Goal: Task Accomplishment & Management: Manage account settings

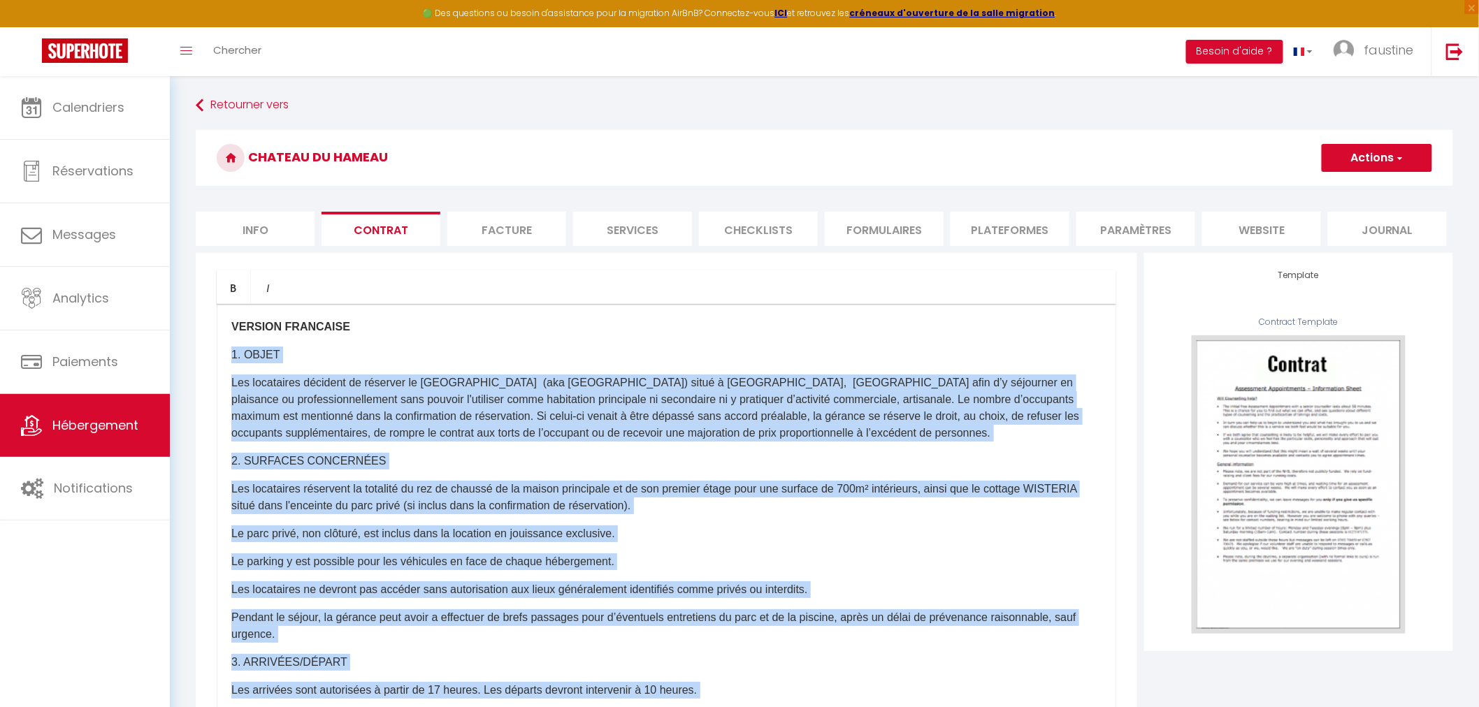
scroll to position [1863, 0]
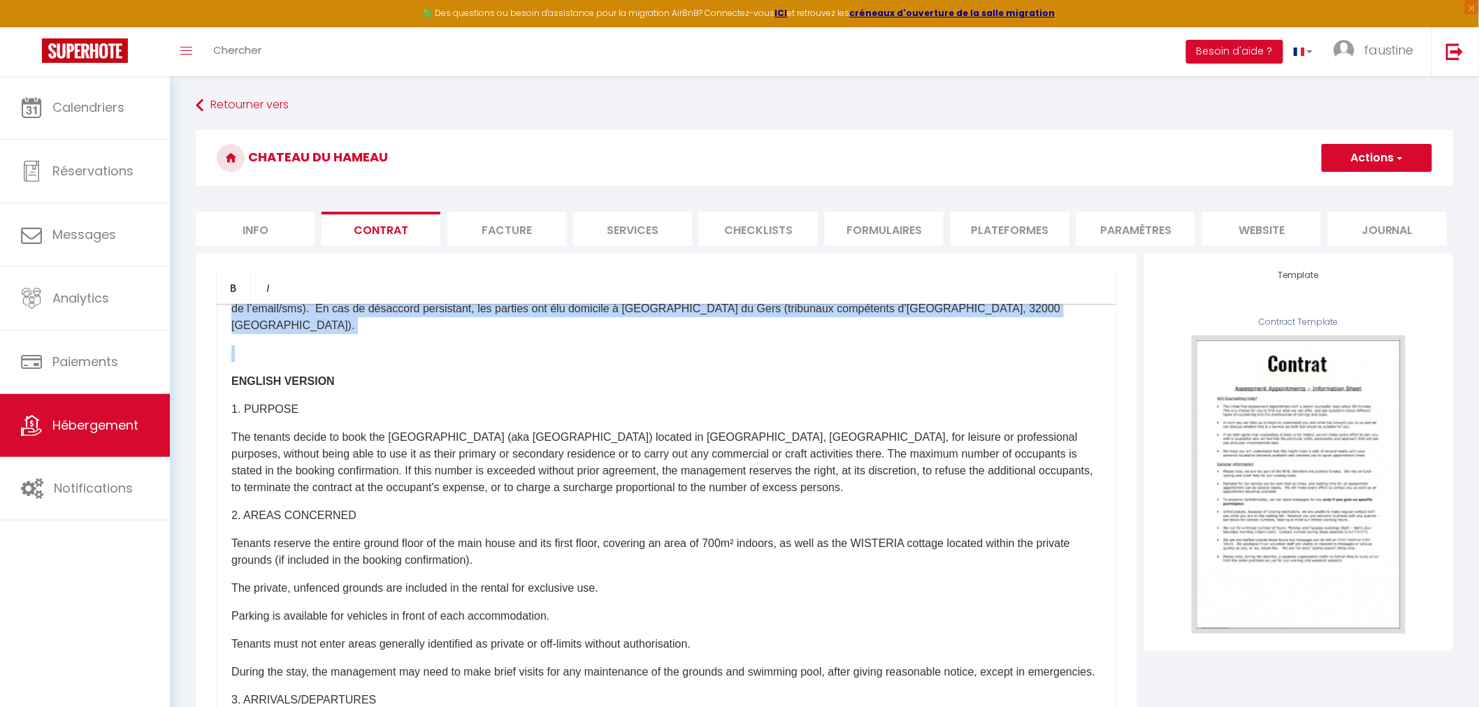
click at [92, 427] on span "Hébergement" at bounding box center [95, 424] width 86 height 17
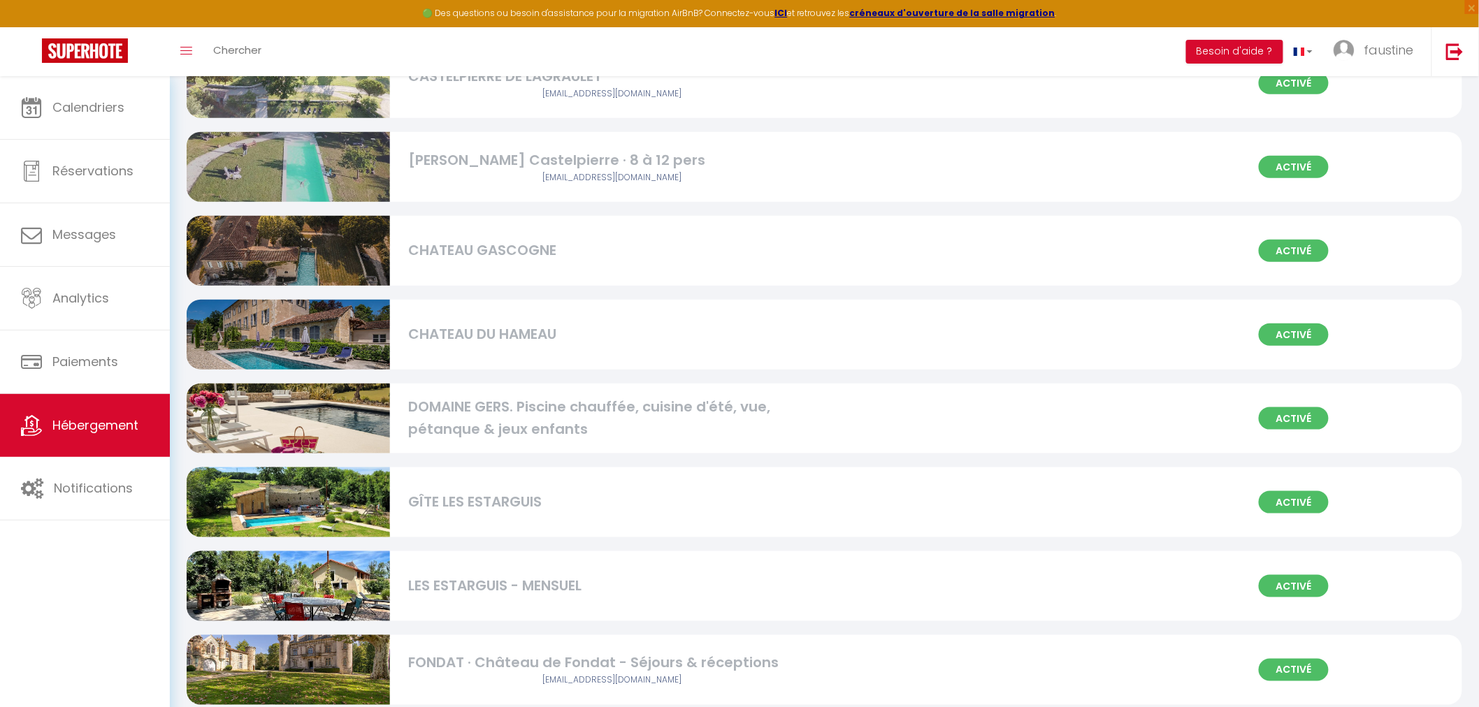
scroll to position [621, 0]
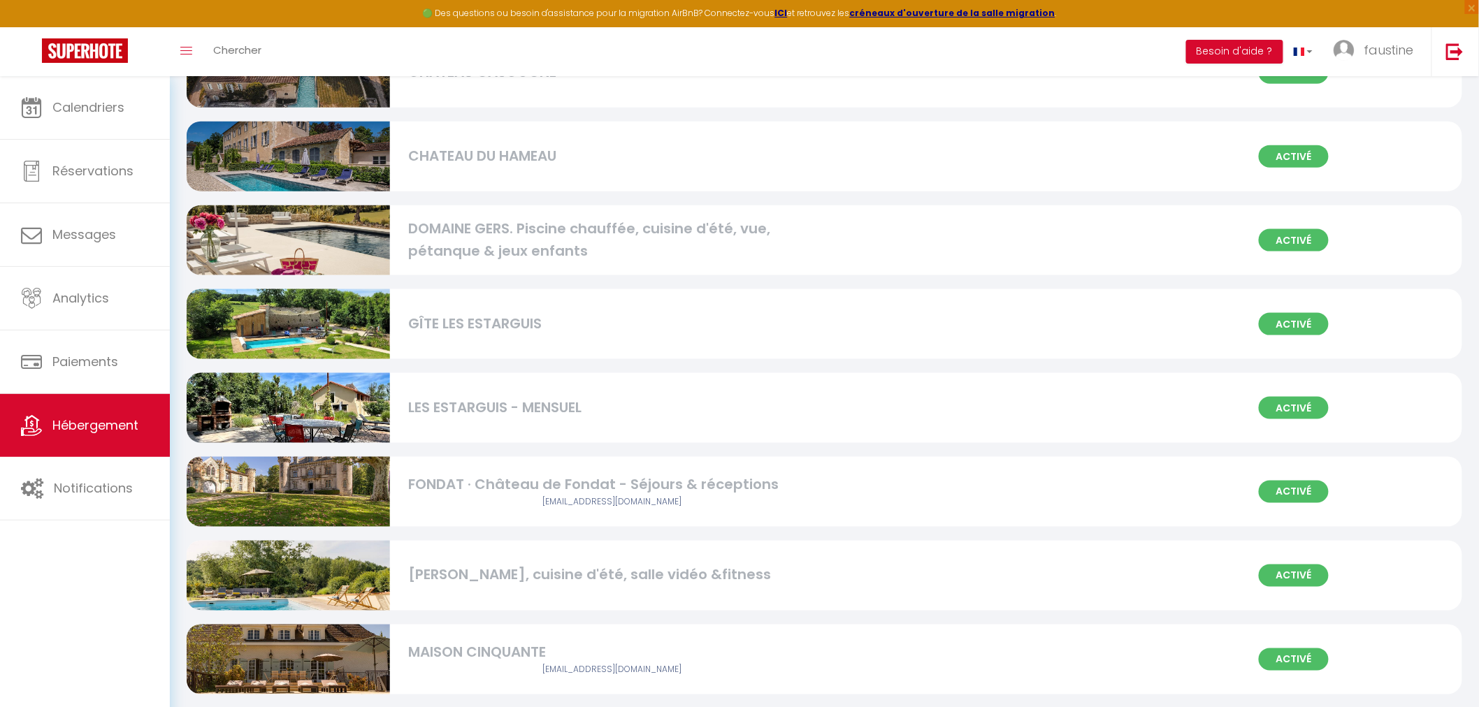
click at [483, 477] on div "FONDAT · Château de Fondat - Séjours & réceptions" at bounding box center [611, 485] width 407 height 22
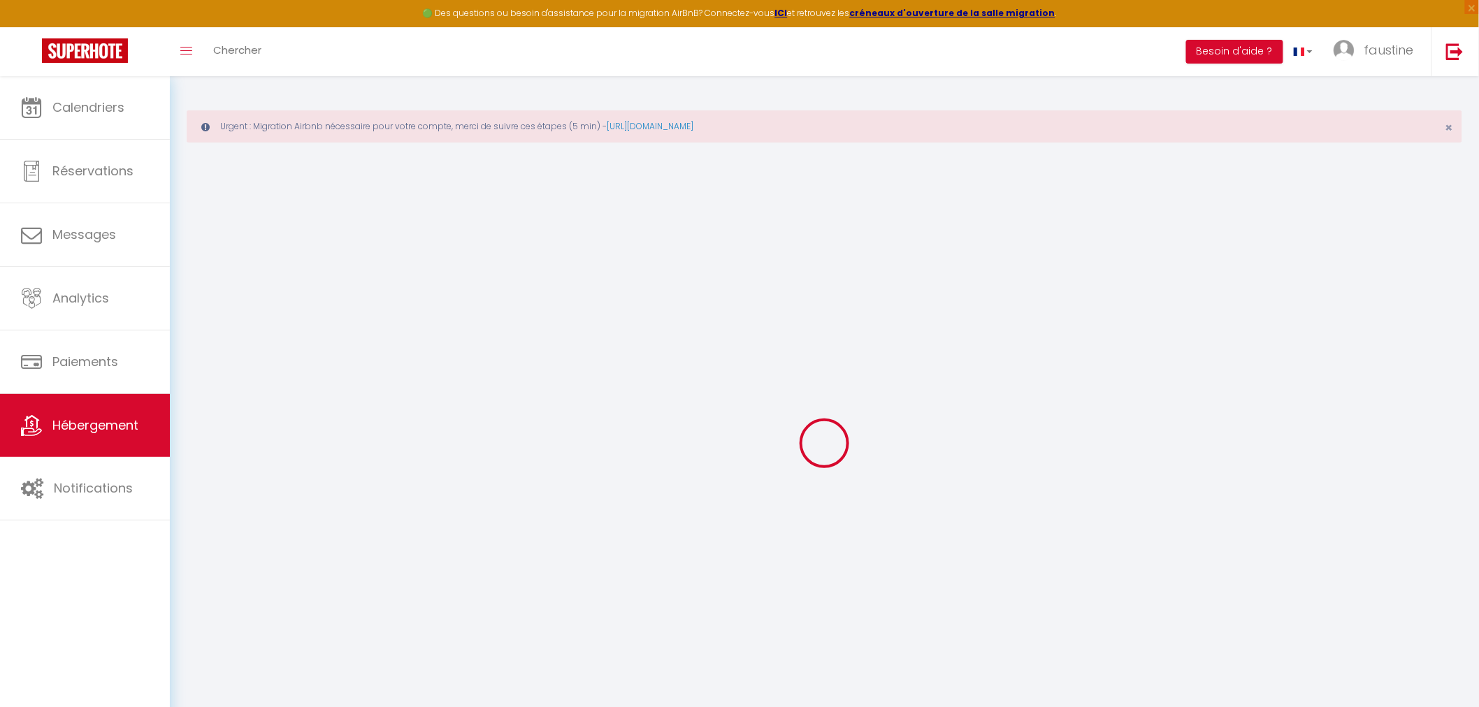
select select "+ 17 %"
select select "+ 3 %"
select select
checkbox input "false"
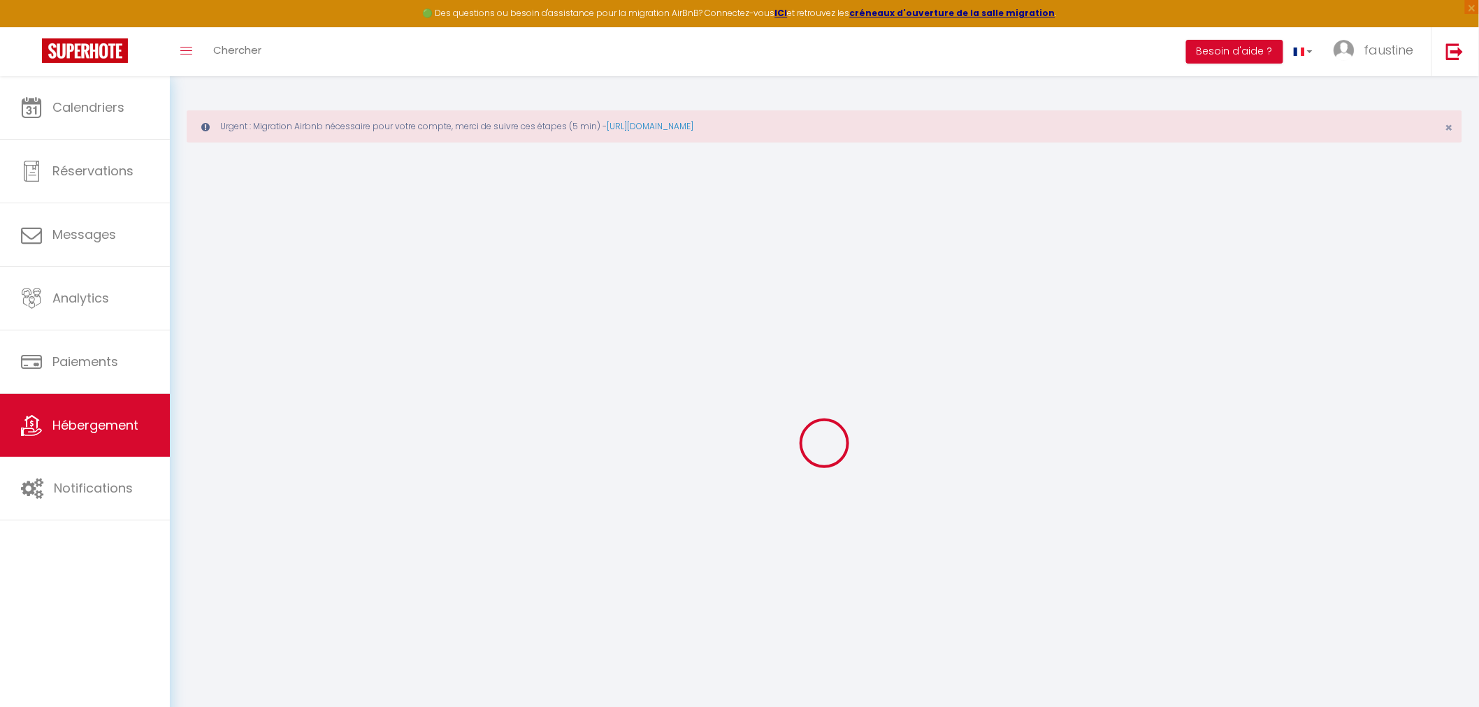
checkbox input "false"
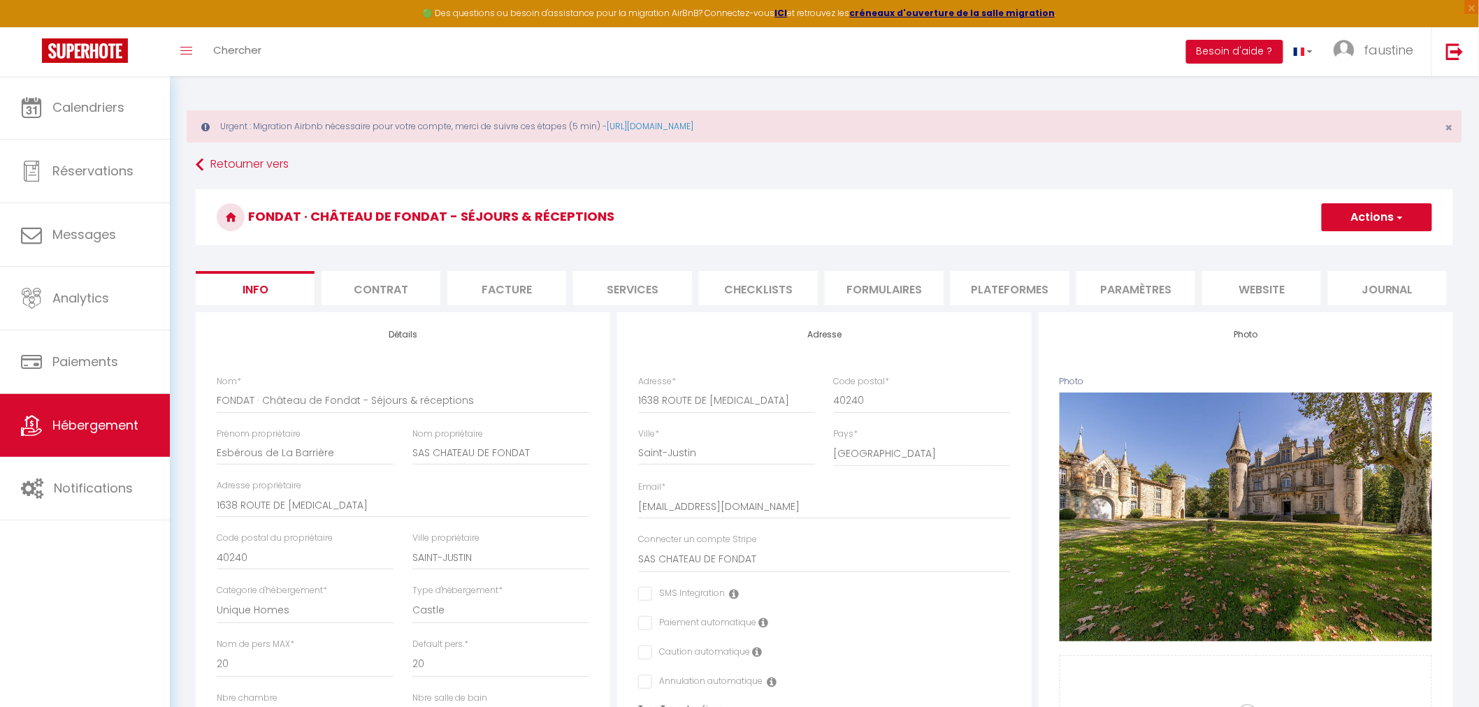
click at [1107, 298] on li "Paramètres" at bounding box center [1135, 288] width 119 height 34
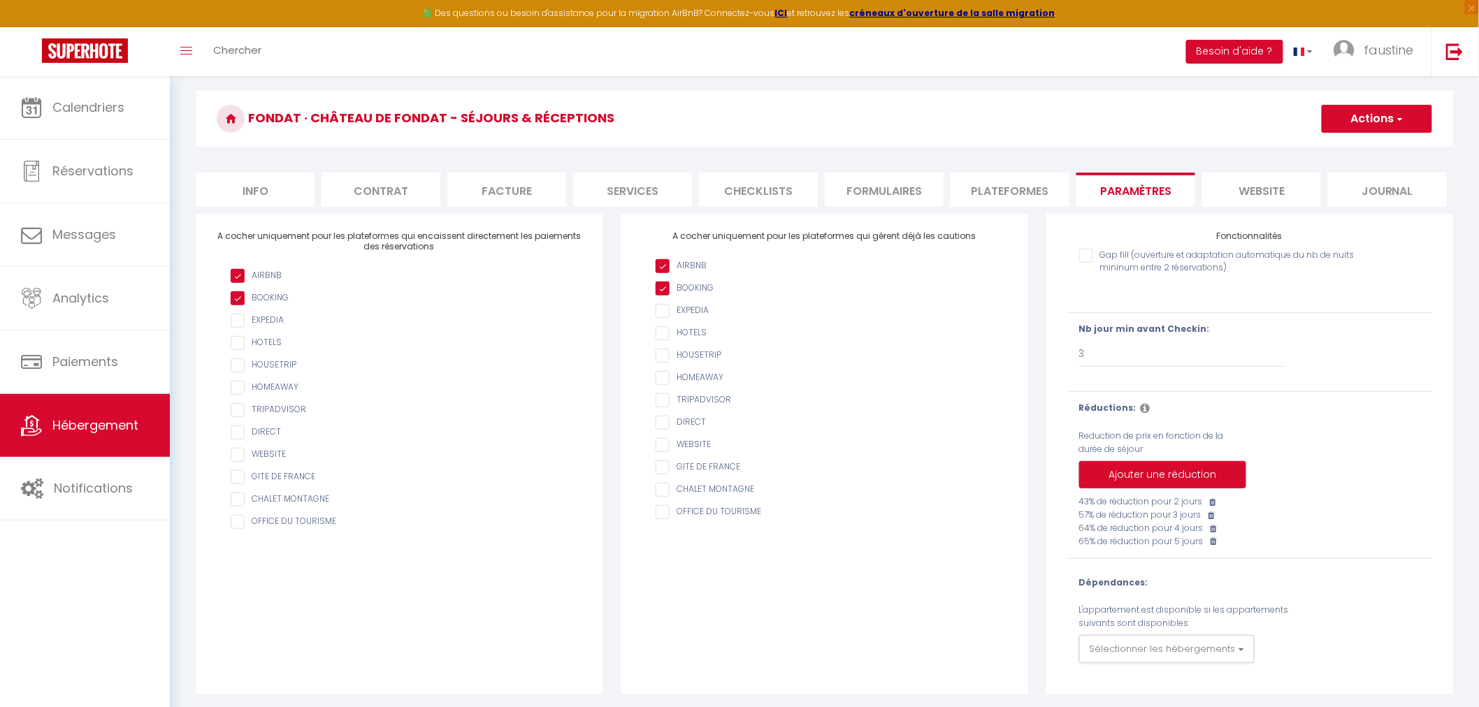
scroll to position [102, 0]
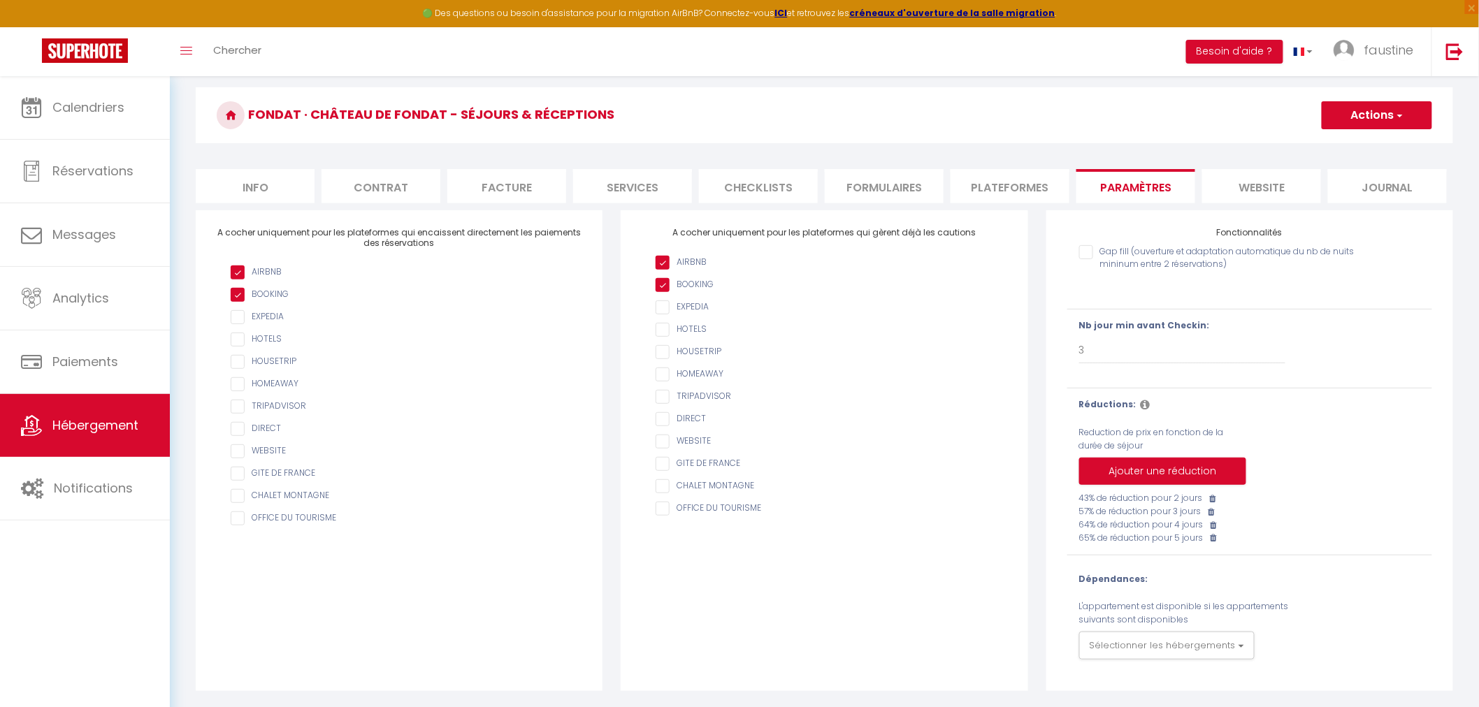
select select "-1"
select select "1"
select select "EUR"
select select
select select "13984-811490187079668724"
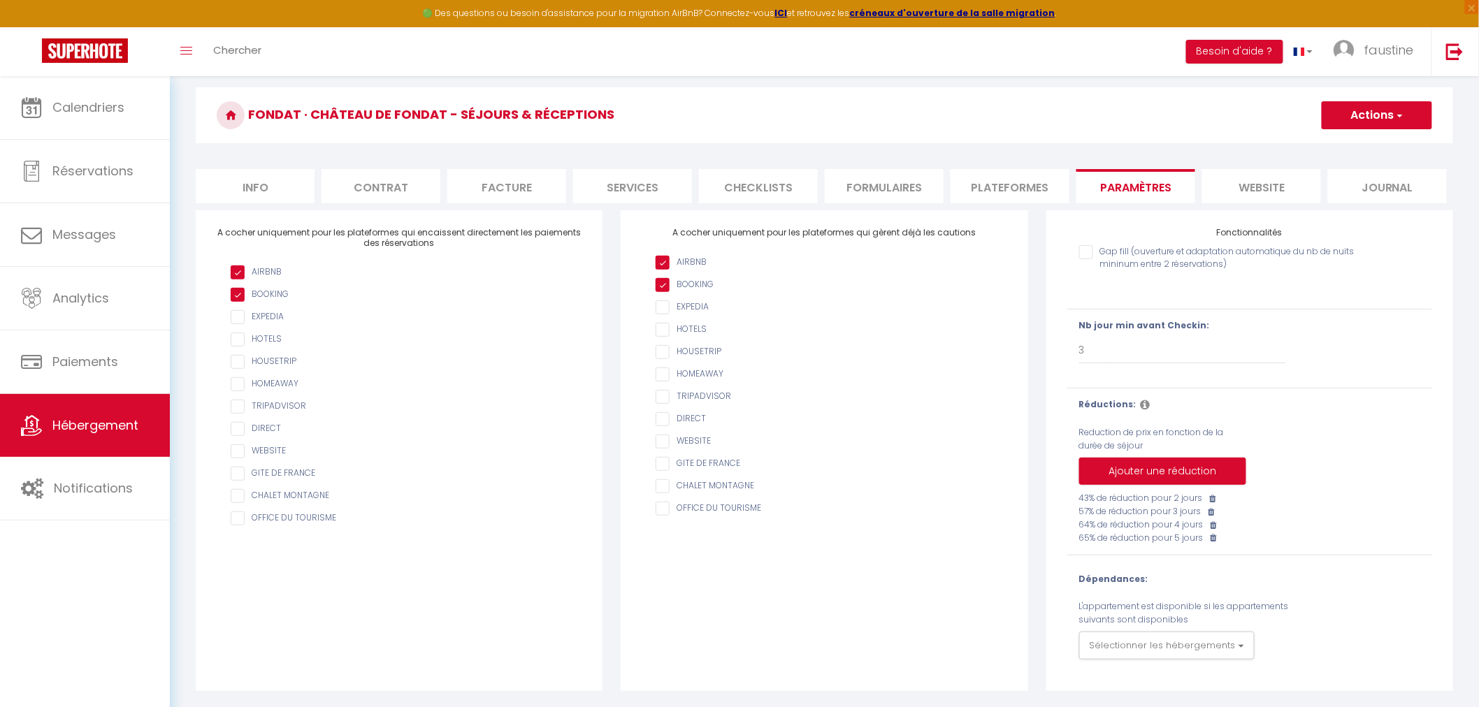
click at [991, 197] on li "Plateformes" at bounding box center [1009, 186] width 119 height 34
select select
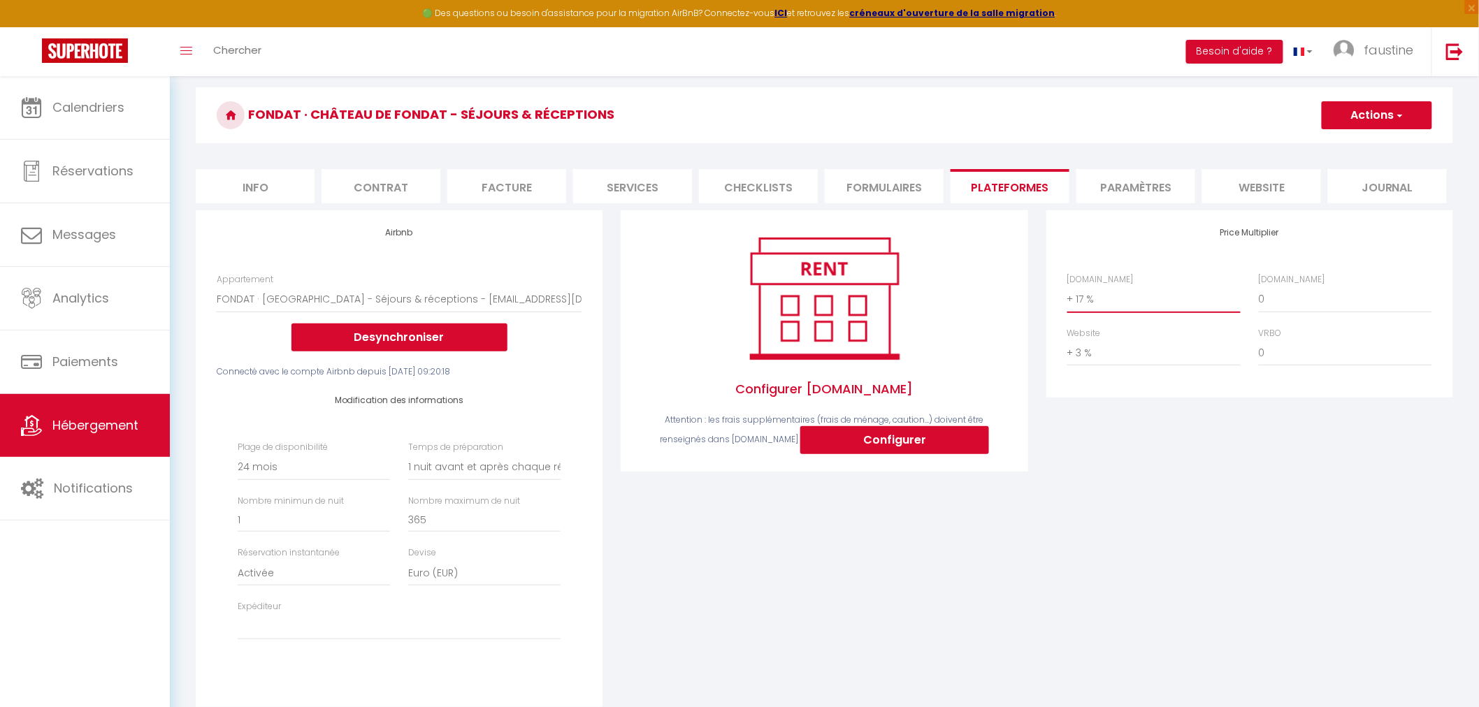
click at [1126, 298] on select "0 + 1 % + 2 % + 3 % + 4 % + 5 % + 6 % + 7 % + 8 % + 9 %" at bounding box center [1153, 299] width 173 height 27
select select "+ 18 %"
click at [1067, 286] on select "0 + 1 % + 2 % + 3 % + 4 % + 5 % + 6 % + 7 % + 8 % + 9 %" at bounding box center [1153, 299] width 173 height 27
select select
click at [1358, 117] on button "Actions" at bounding box center [1376, 115] width 110 height 28
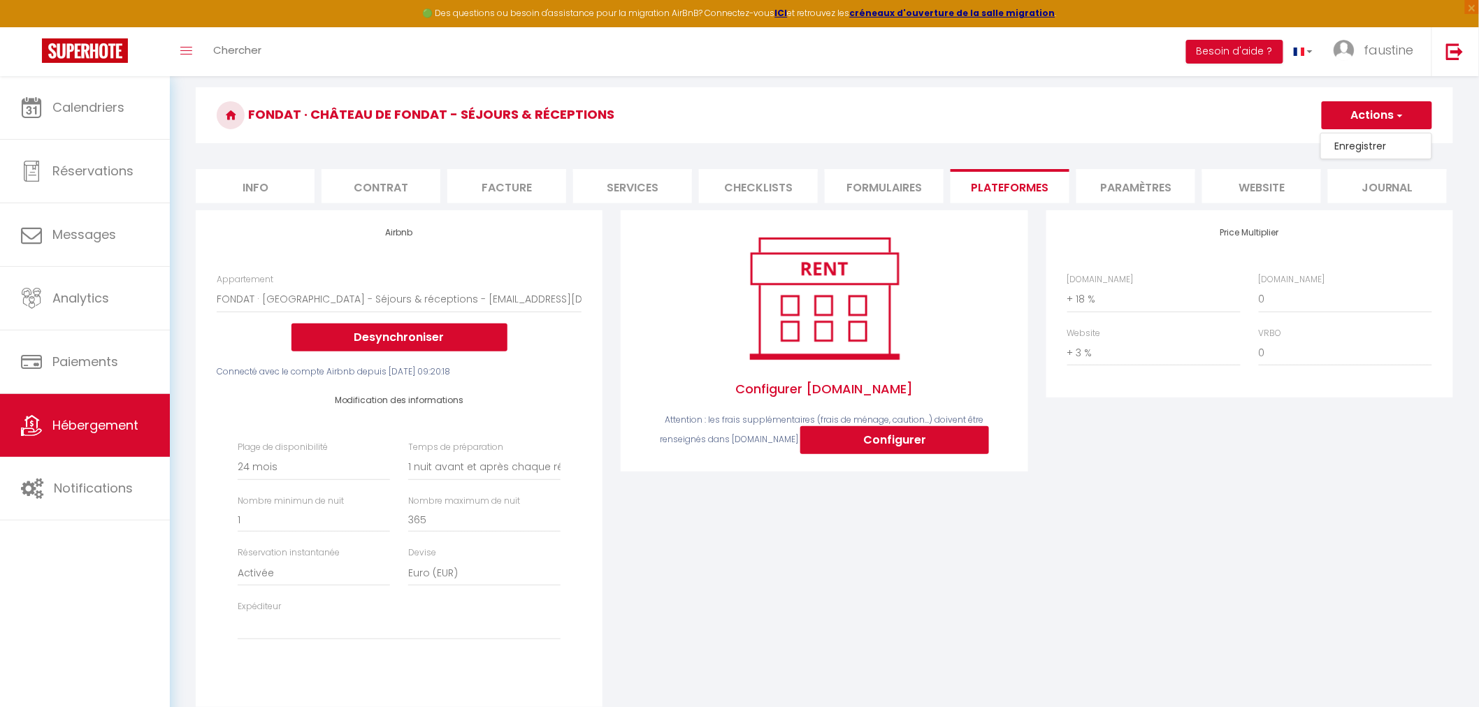
click at [1361, 145] on link "Enregistrer" at bounding box center [1376, 146] width 110 height 18
select select "-1"
select select "1"
select select "EUR"
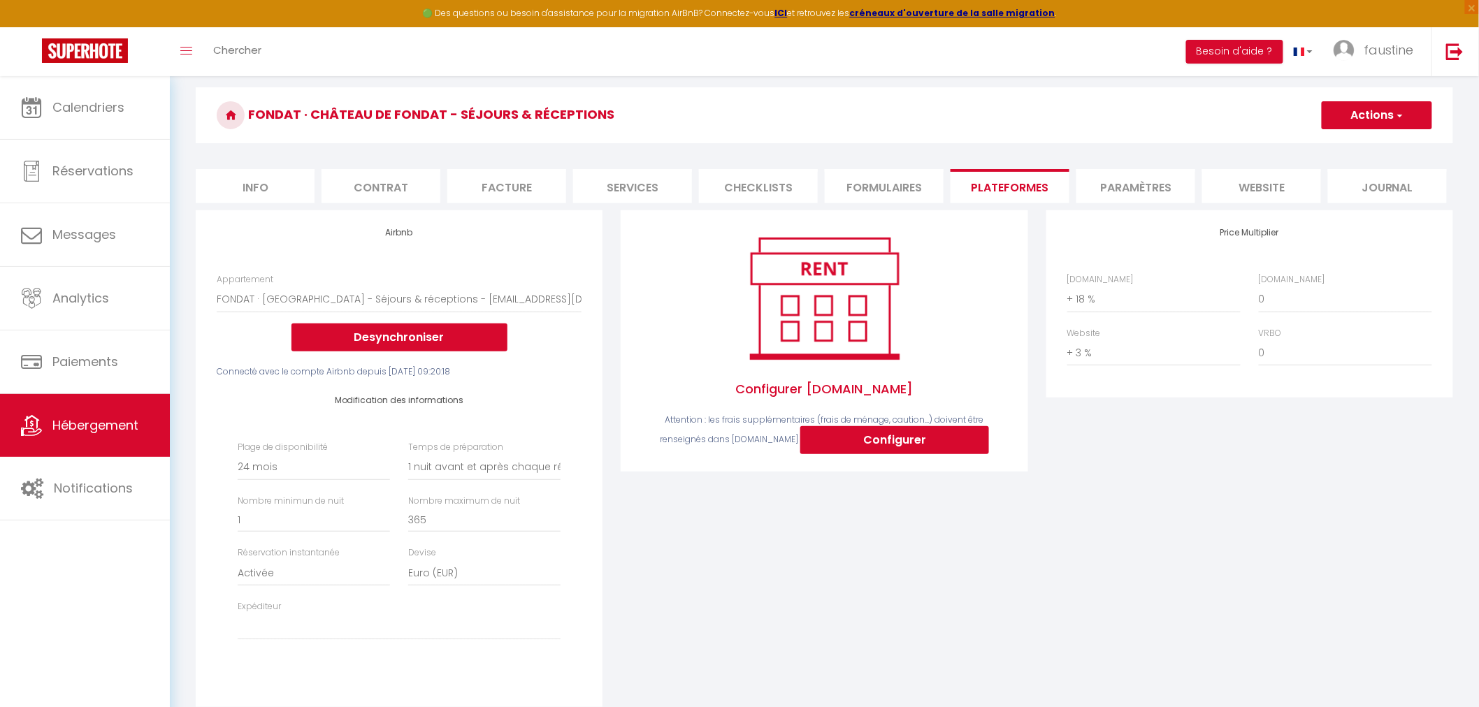
select select
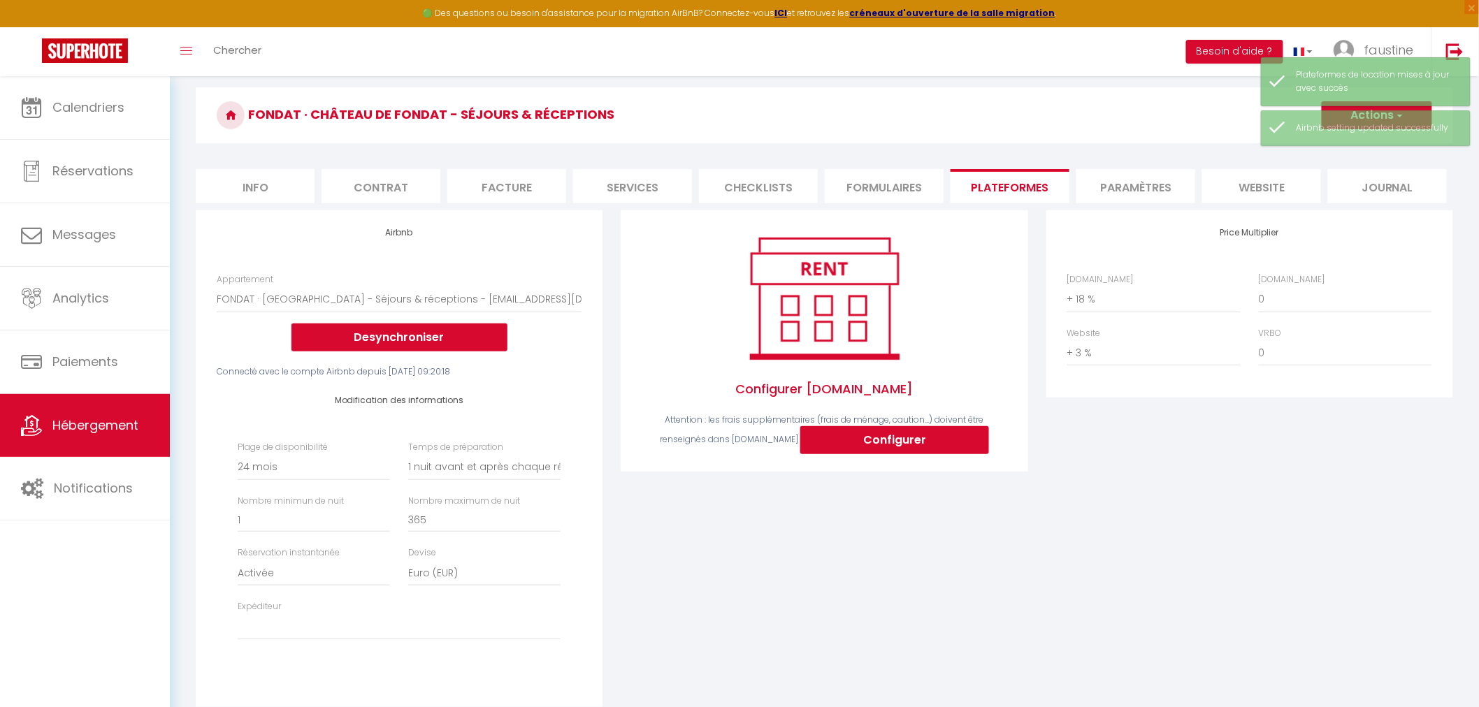
click at [283, 185] on li "Info" at bounding box center [255, 186] width 119 height 34
select select
checkbox input "false"
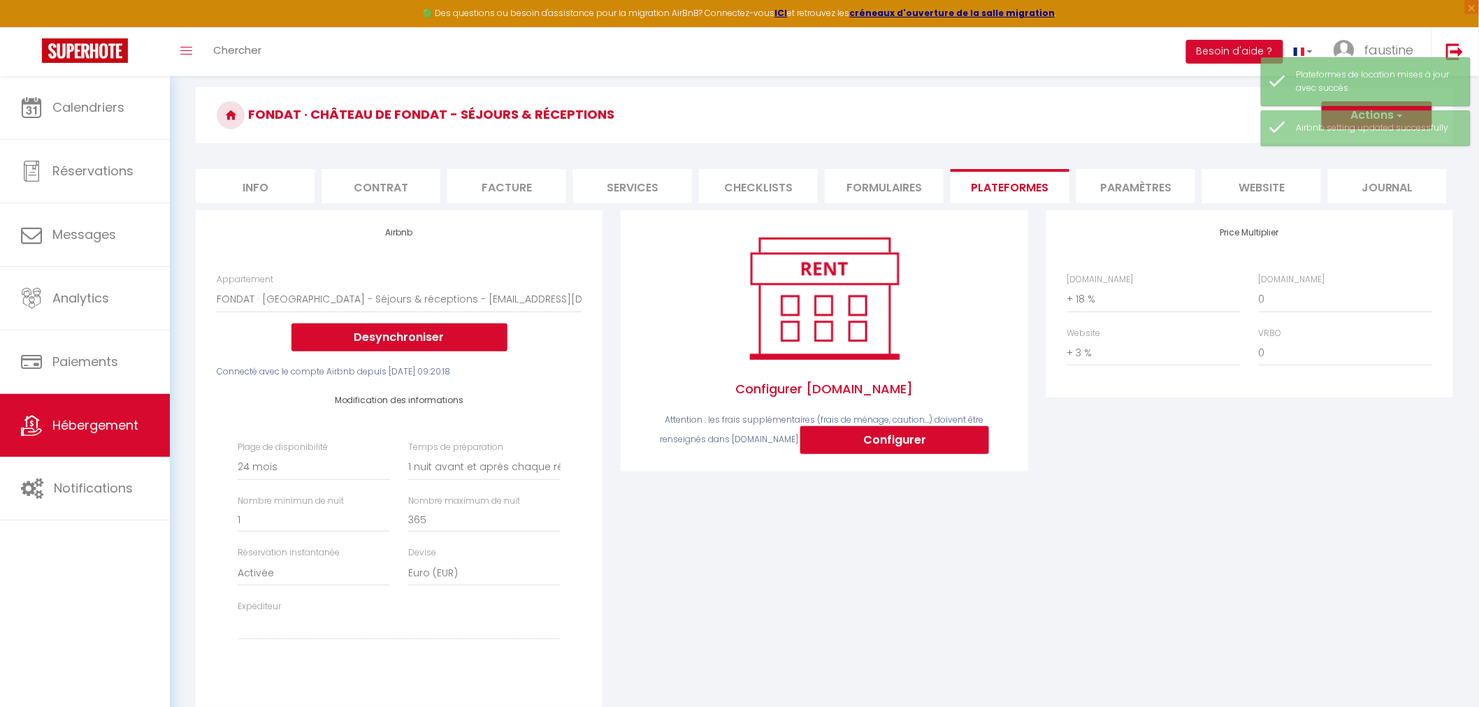
checkbox input "false"
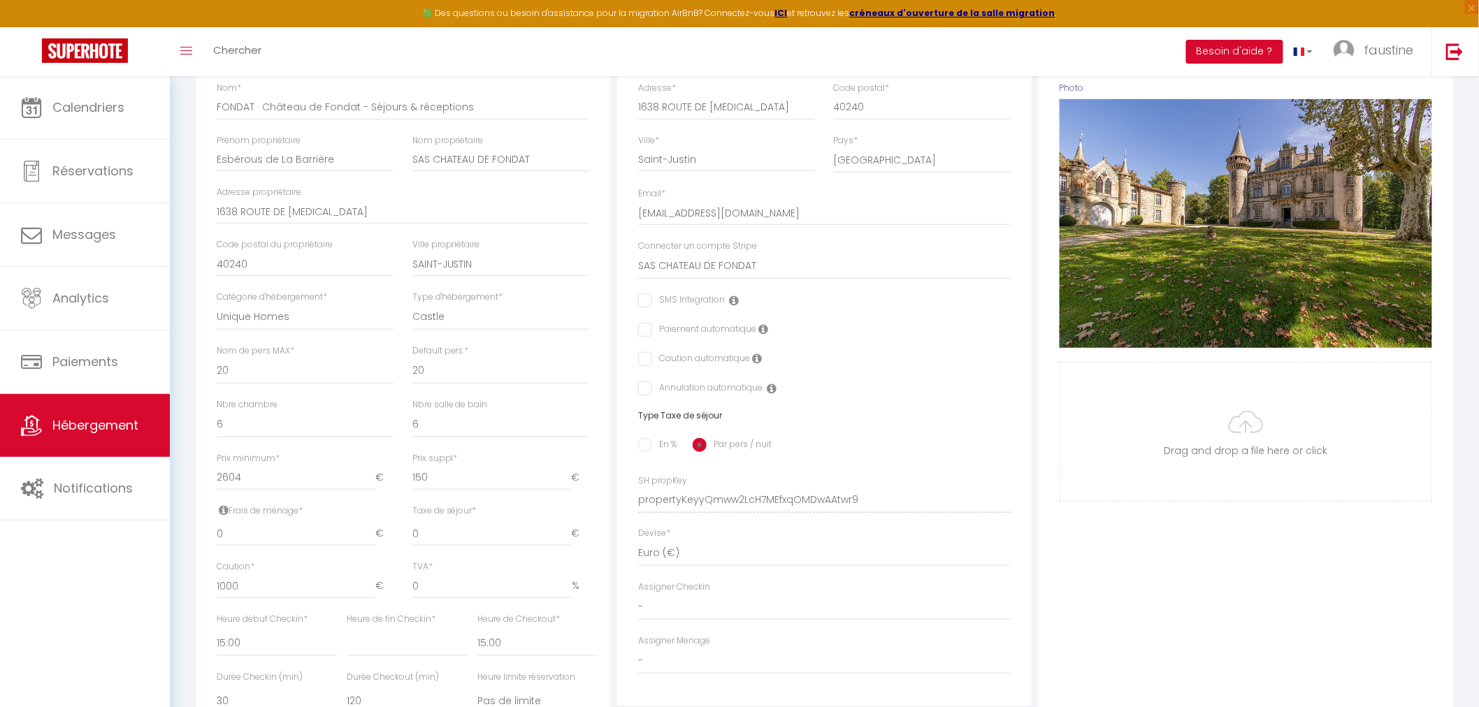
scroll to position [491, 0]
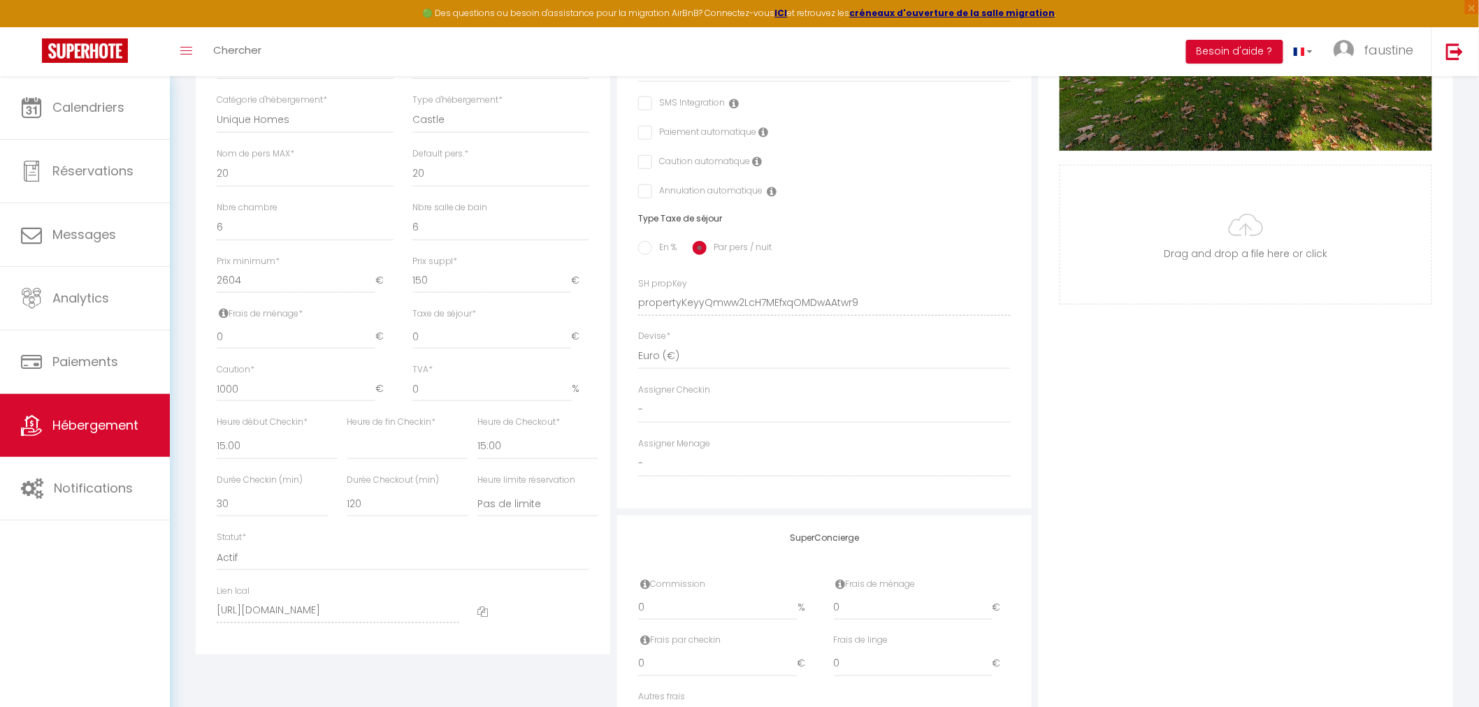
click at [485, 611] on icon at bounding box center [482, 612] width 10 height 10
